Goal: Information Seeking & Learning: Check status

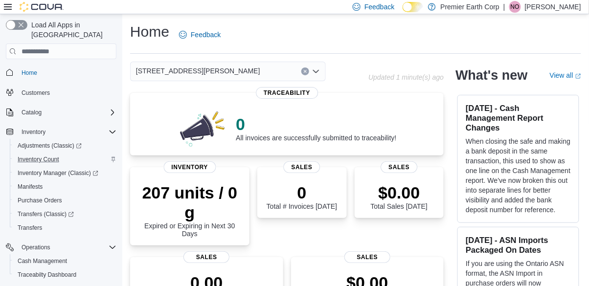
click at [73, 156] on div "Inventory Count" at bounding box center [65, 160] width 103 height 12
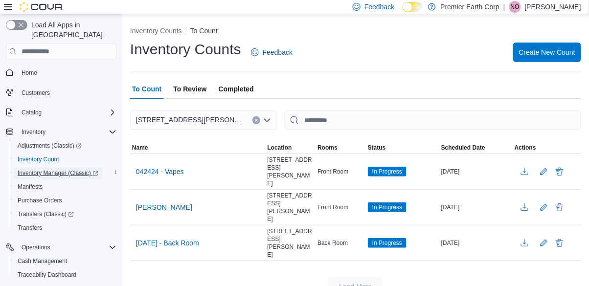
click at [81, 169] on span "Inventory Manager (Classic)" at bounding box center [58, 173] width 81 height 8
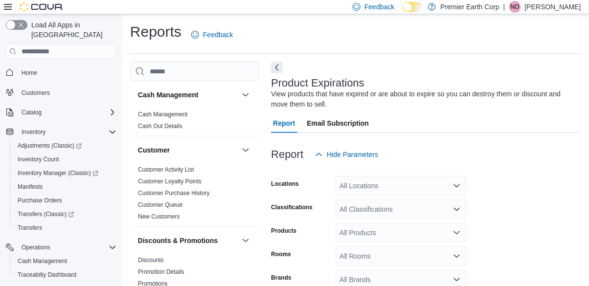
scroll to position [32, 0]
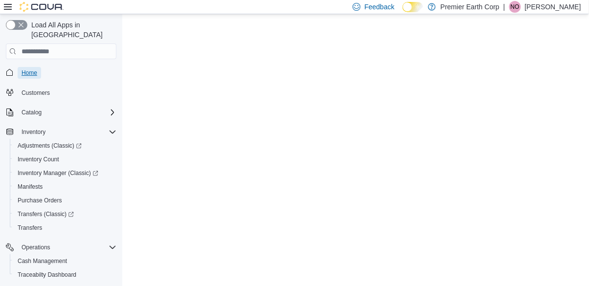
click at [38, 67] on link "Home" at bounding box center [29, 73] width 23 height 12
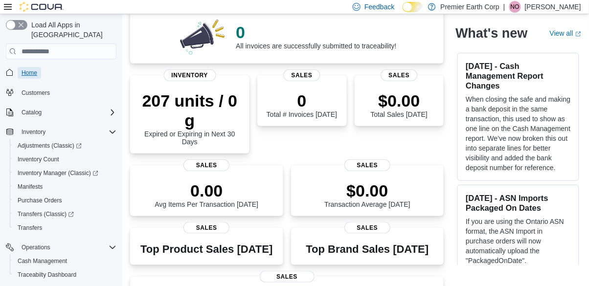
scroll to position [93, 0]
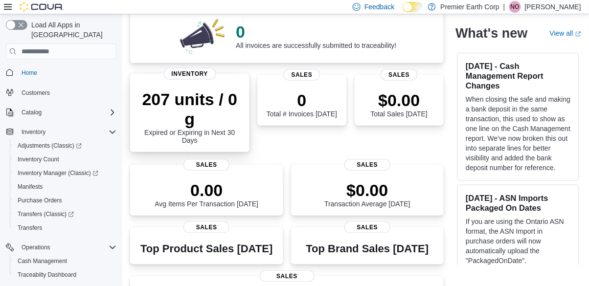
click at [190, 108] on p "207 units / 0 g" at bounding box center [190, 109] width 104 height 39
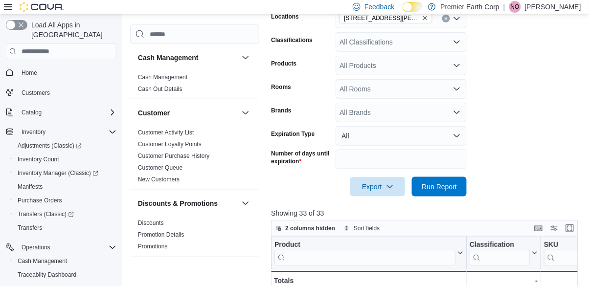
scroll to position [165, 0]
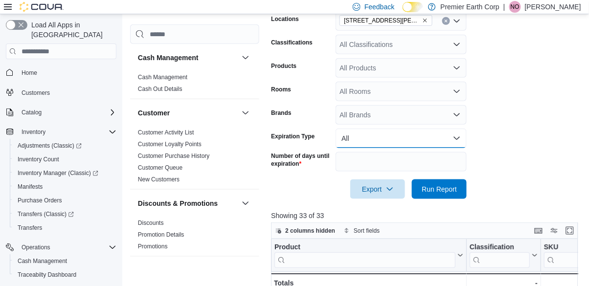
click at [459, 141] on button "All" at bounding box center [401, 139] width 131 height 20
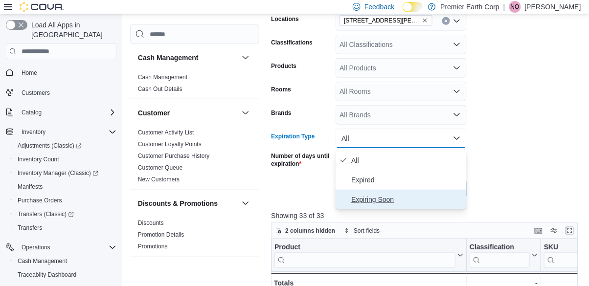
click at [432, 198] on span "Expiring Soon" at bounding box center [407, 200] width 112 height 12
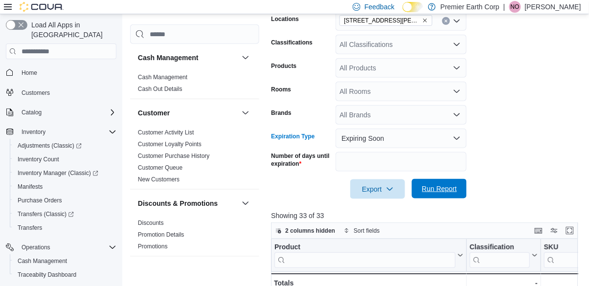
click at [445, 191] on span "Run Report" at bounding box center [439, 189] width 35 height 10
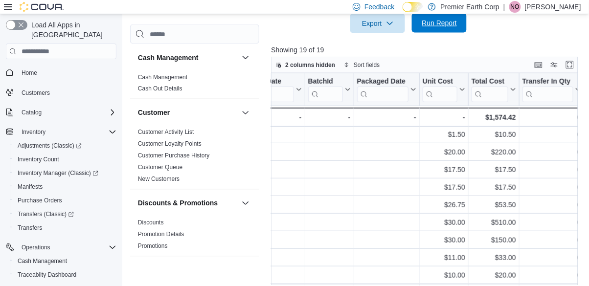
scroll to position [124, 959]
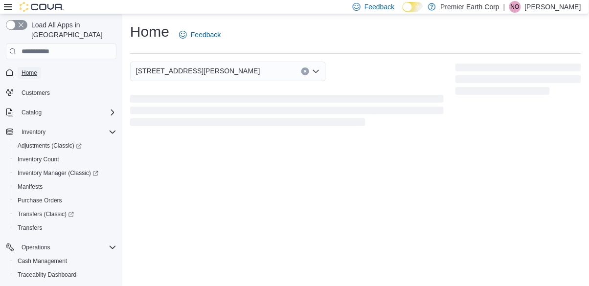
click at [40, 67] on link "Home" at bounding box center [29, 73] width 23 height 12
